Goal: Find specific page/section: Find specific page/section

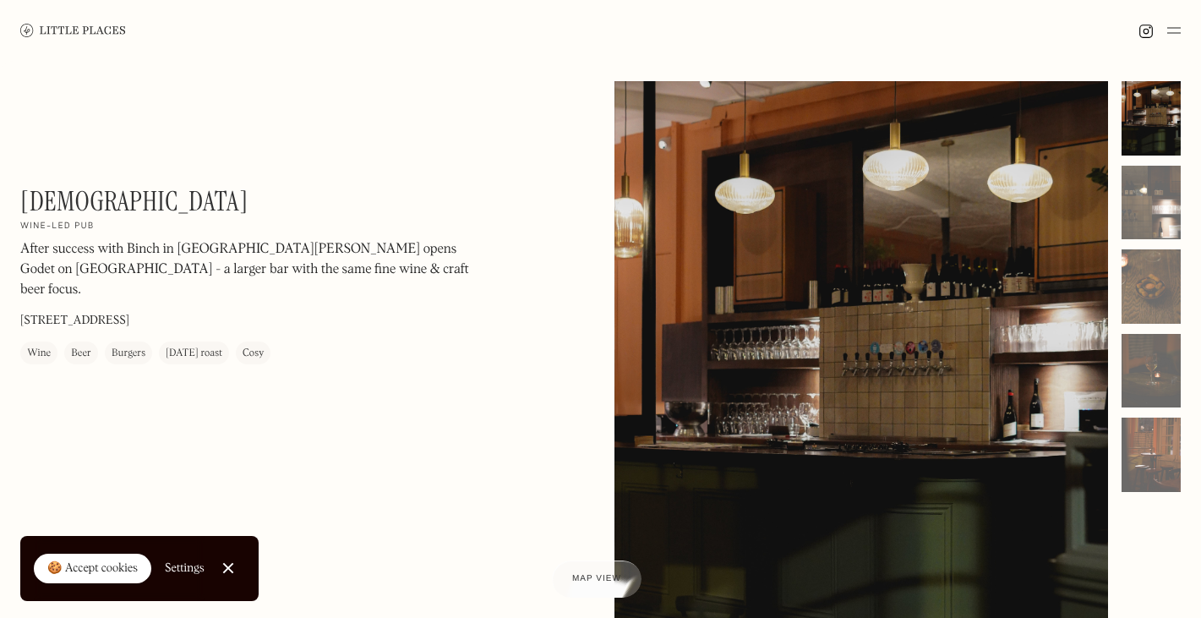
click at [82, 346] on div "Beer" at bounding box center [81, 354] width 20 height 17
click at [1142, 191] on div at bounding box center [1151, 203] width 59 height 74
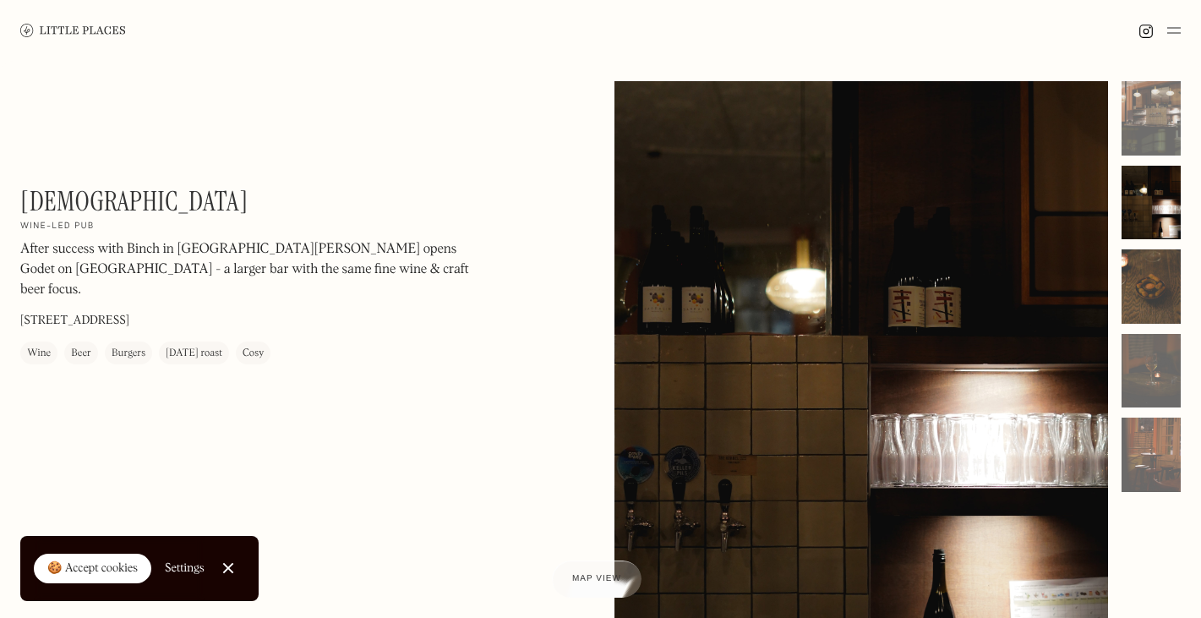
click at [1151, 284] on div at bounding box center [1151, 286] width 59 height 74
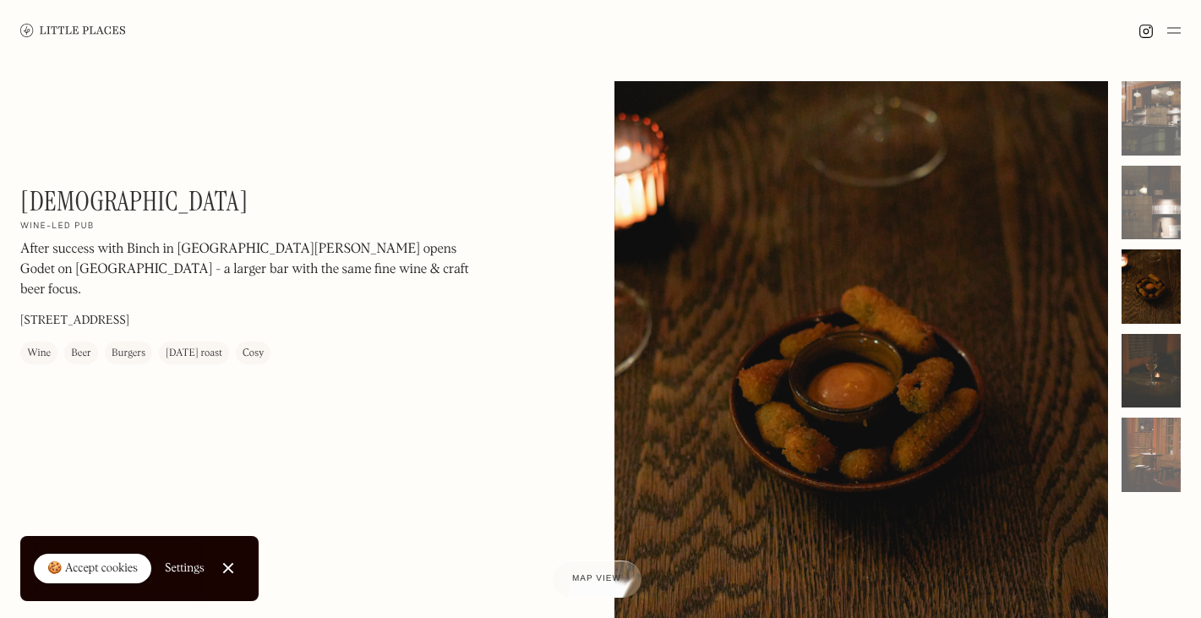
click at [1164, 365] on div at bounding box center [1151, 371] width 59 height 74
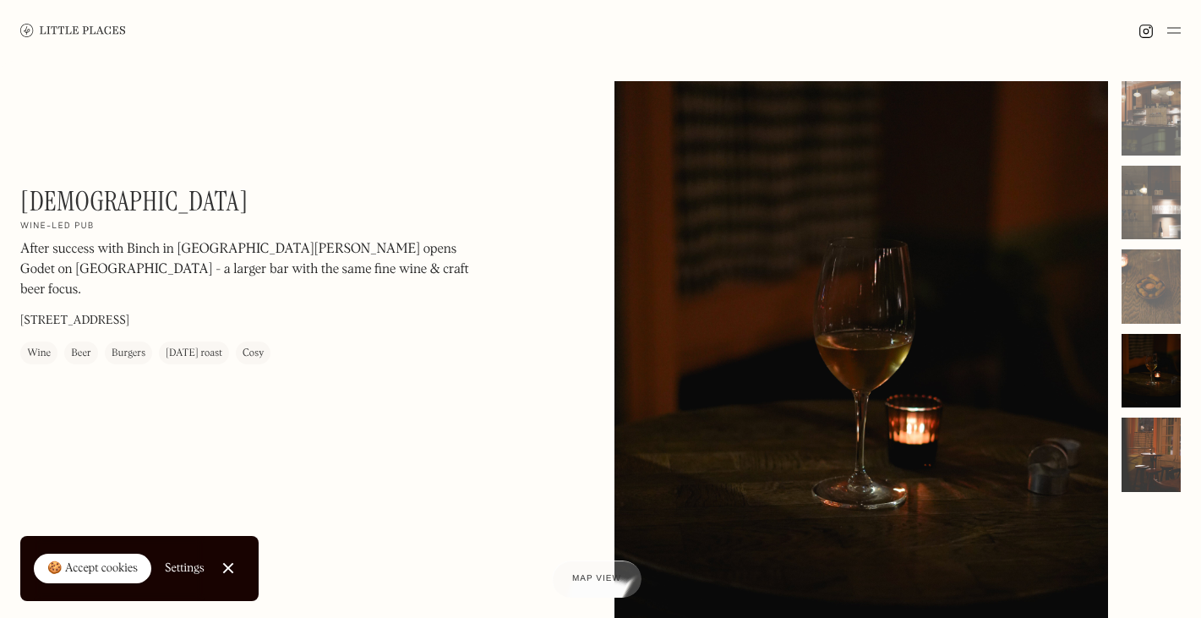
click at [1155, 461] on div at bounding box center [1151, 455] width 59 height 74
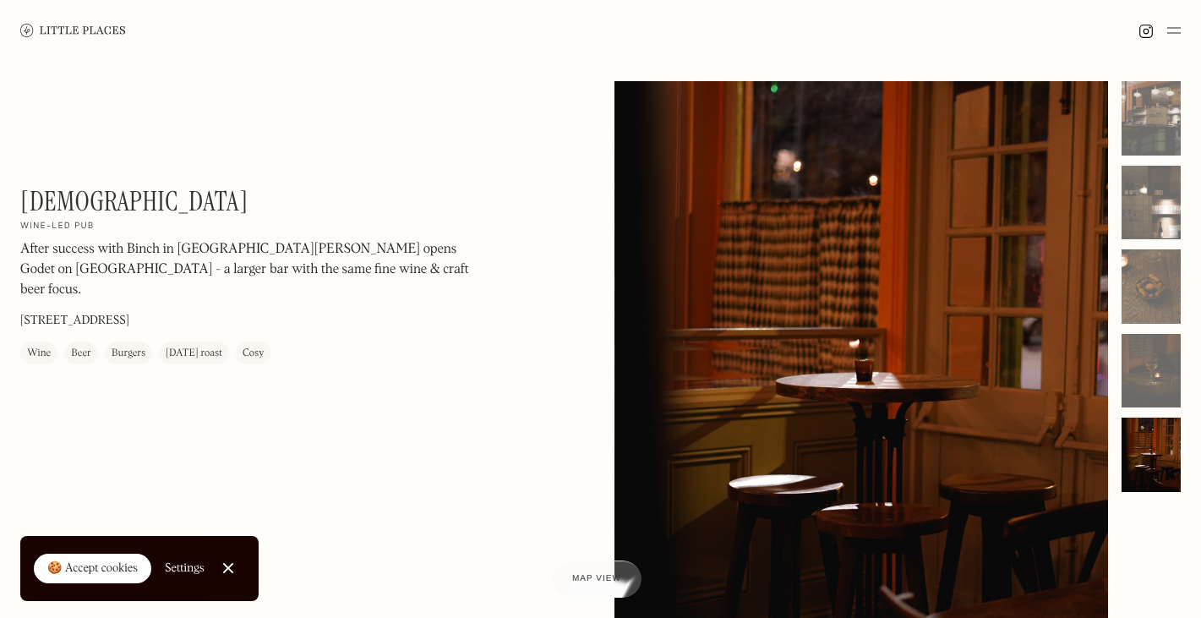
click at [57, 30] on img at bounding box center [73, 30] width 106 height 13
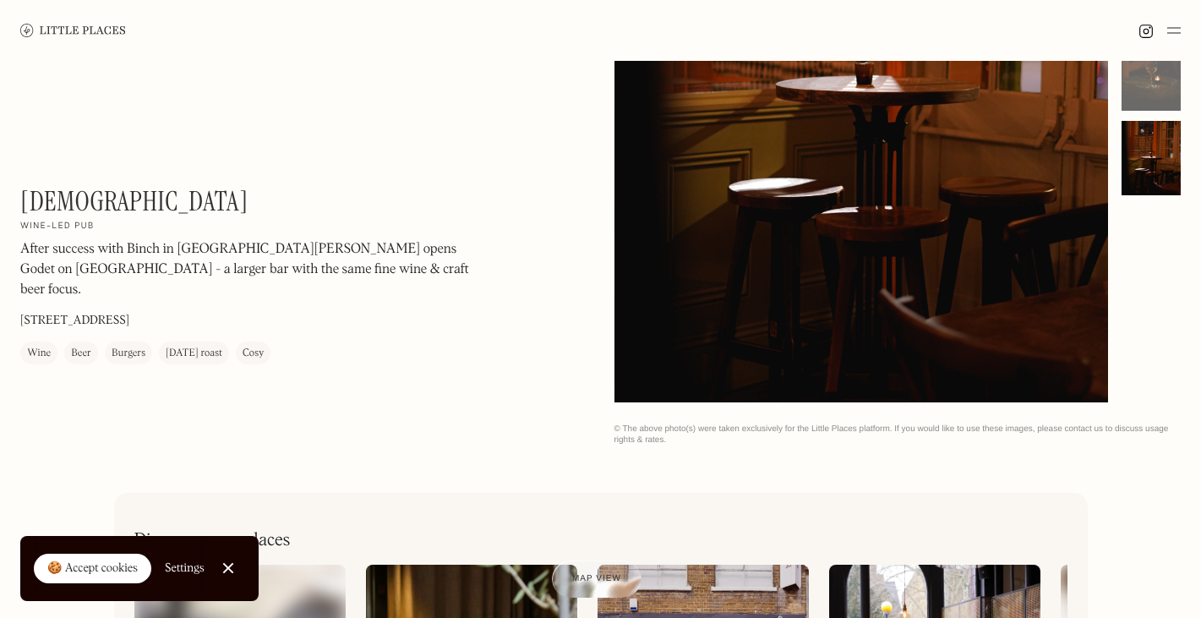
scroll to position [812, 0]
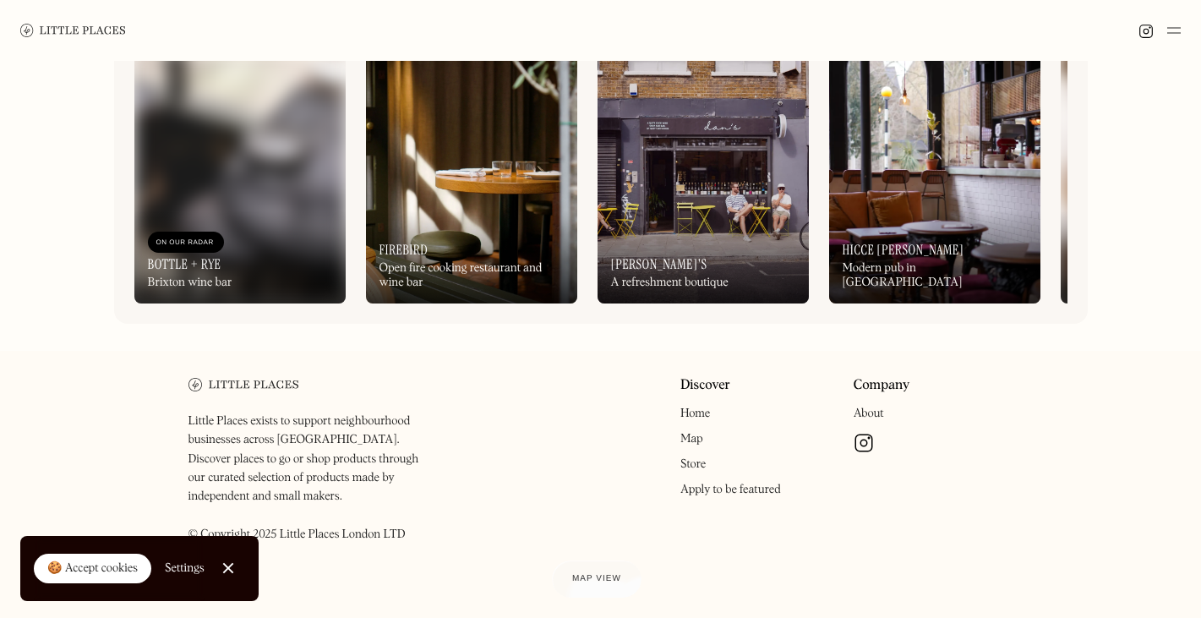
click at [698, 413] on link "Home" at bounding box center [696, 414] width 30 height 12
